Goal: Find specific page/section: Find specific page/section

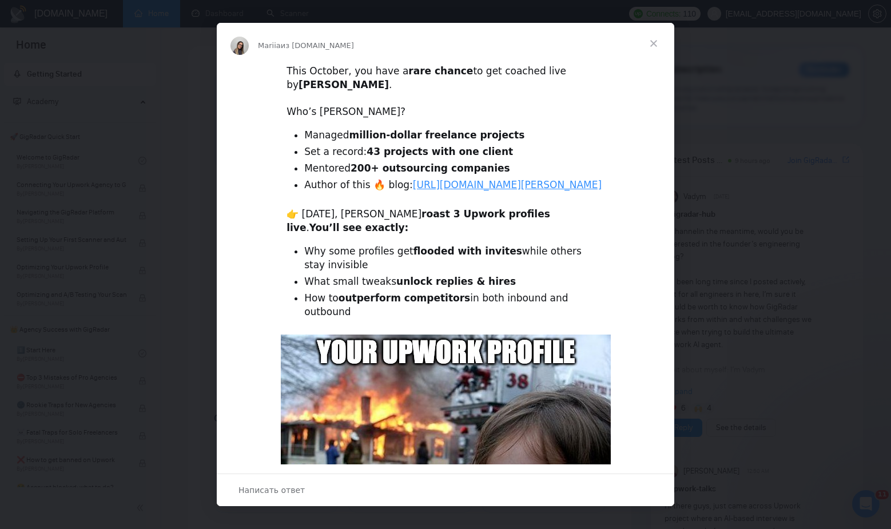
click at [656, 40] on span "Закрыть" at bounding box center [653, 43] width 41 height 41
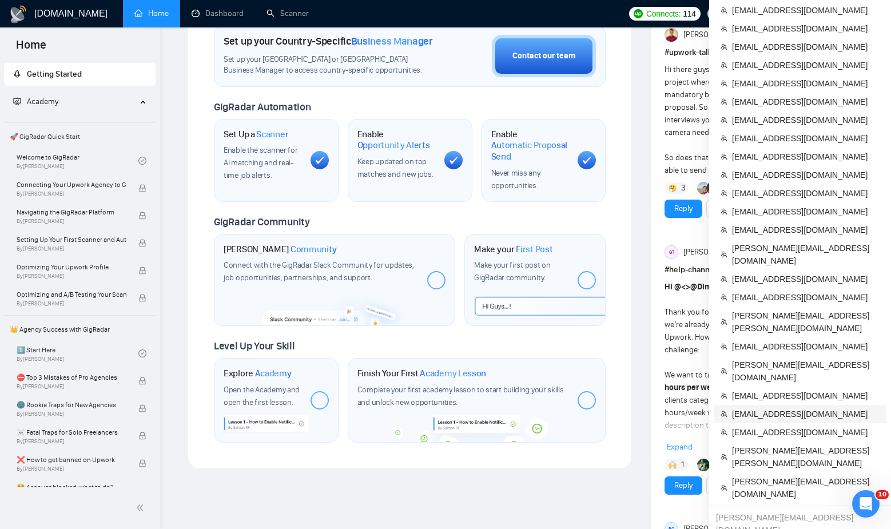
scroll to position [341, 0]
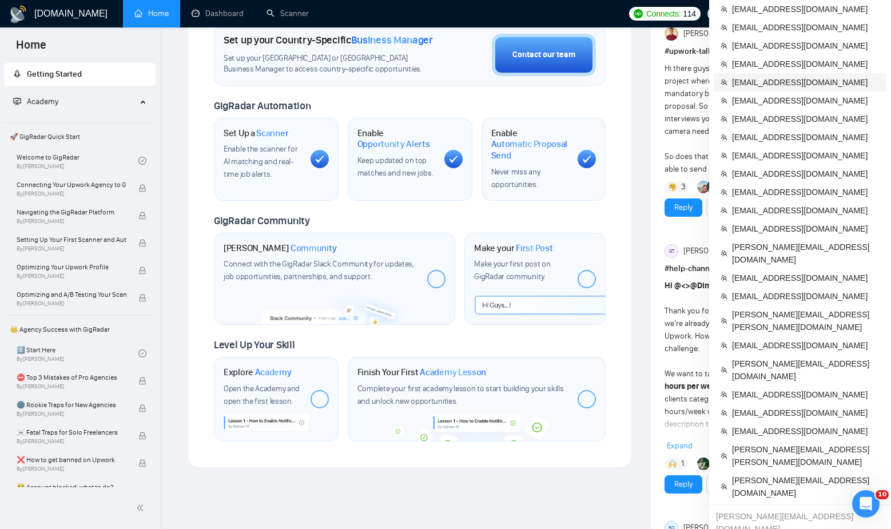
click at [743, 76] on span "[EMAIL_ADDRESS][DOMAIN_NAME]" at bounding box center [806, 82] width 148 height 13
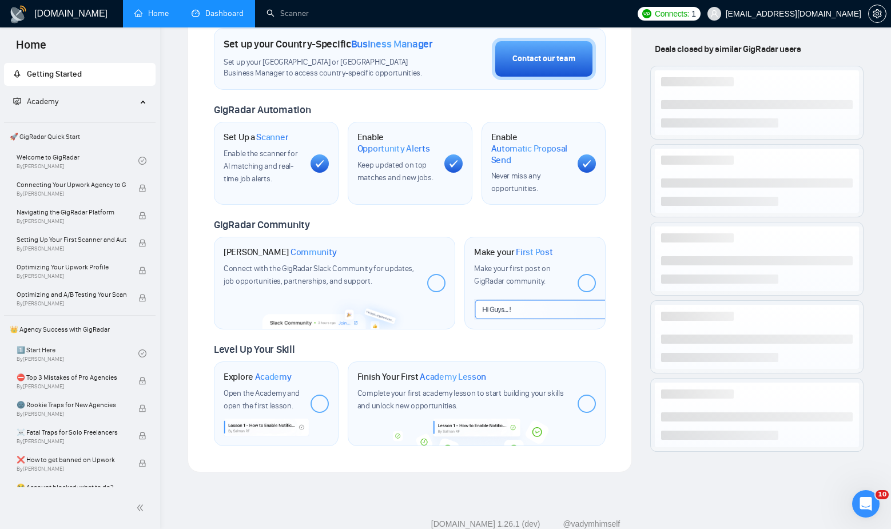
click at [215, 18] on link "Dashboard" at bounding box center [218, 14] width 52 height 10
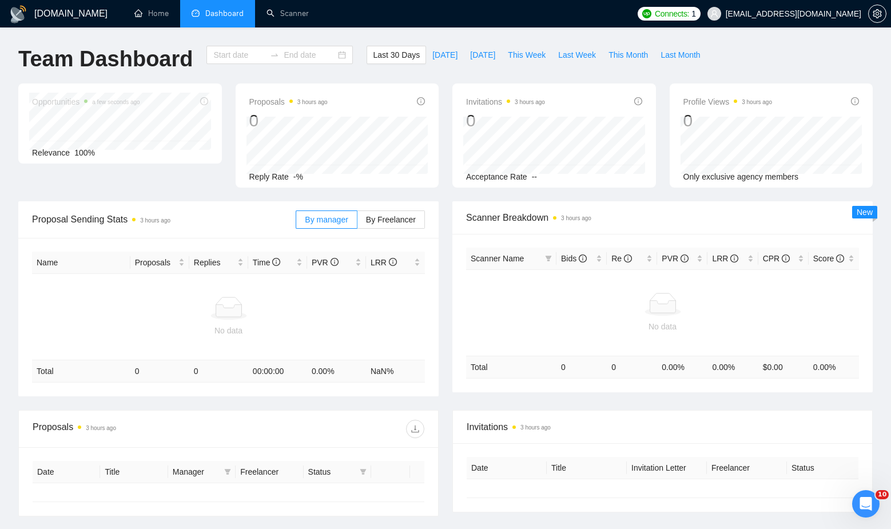
type input "[DATE]"
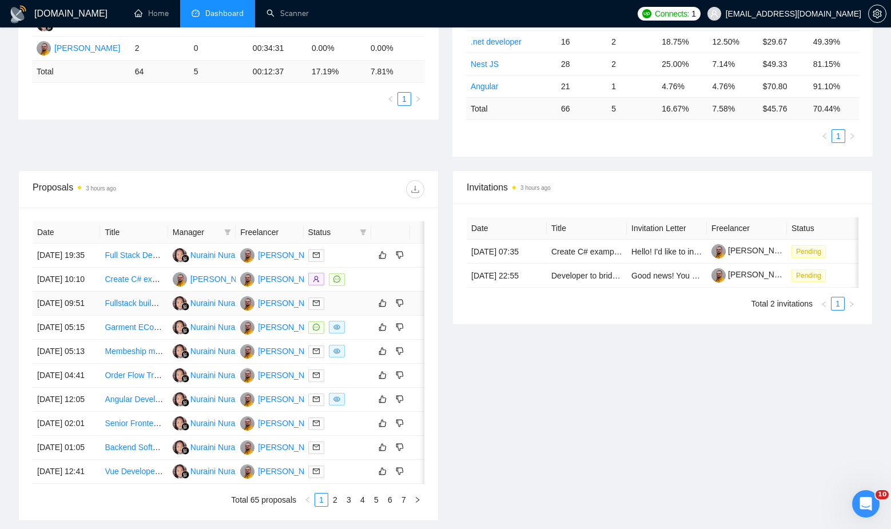
scroll to position [267, 0]
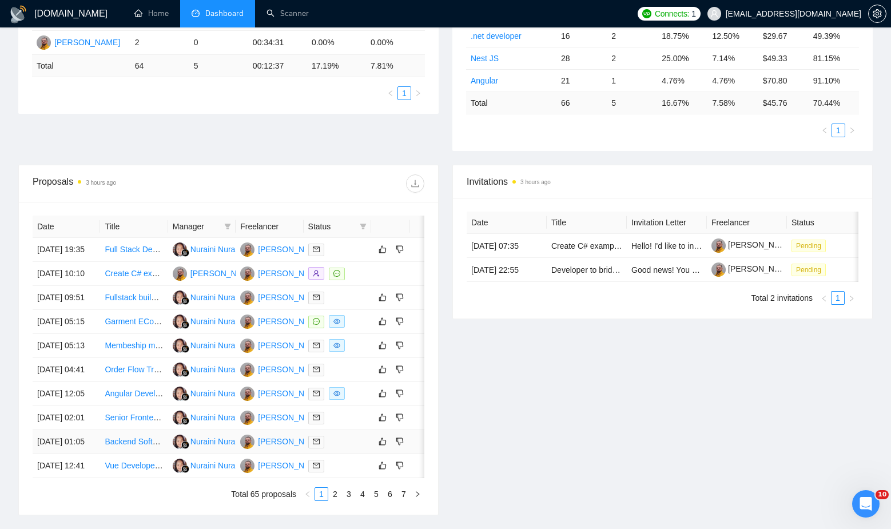
drag, startPoint x: 281, startPoint y: 252, endPoint x: 316, endPoint y: 517, distance: 267.2
click at [0, 0] on div "[DOMAIN_NAME] Home Dashboard Scanner Connects: 1 [EMAIL_ADDRESS][DOMAIN_NAME] T…" at bounding box center [445, 175] width 891 height 885
